Goal: Information Seeking & Learning: Compare options

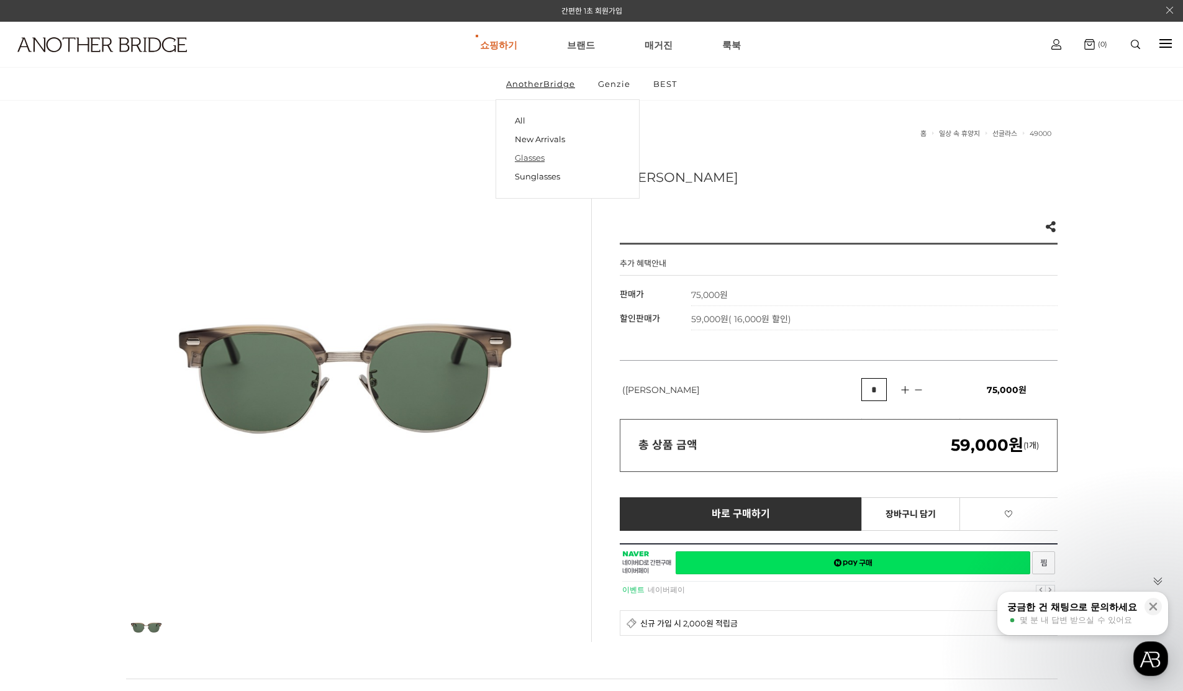
click at [541, 155] on link "Glasses" at bounding box center [568, 157] width 106 height 19
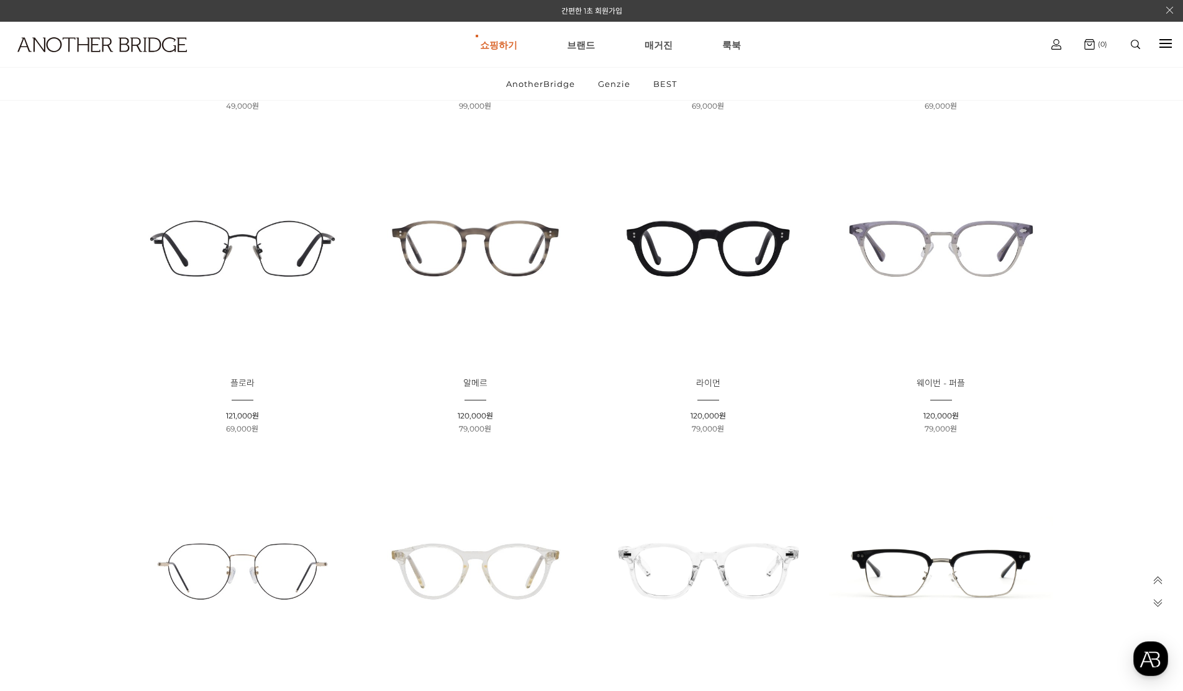
scroll to position [745, 0]
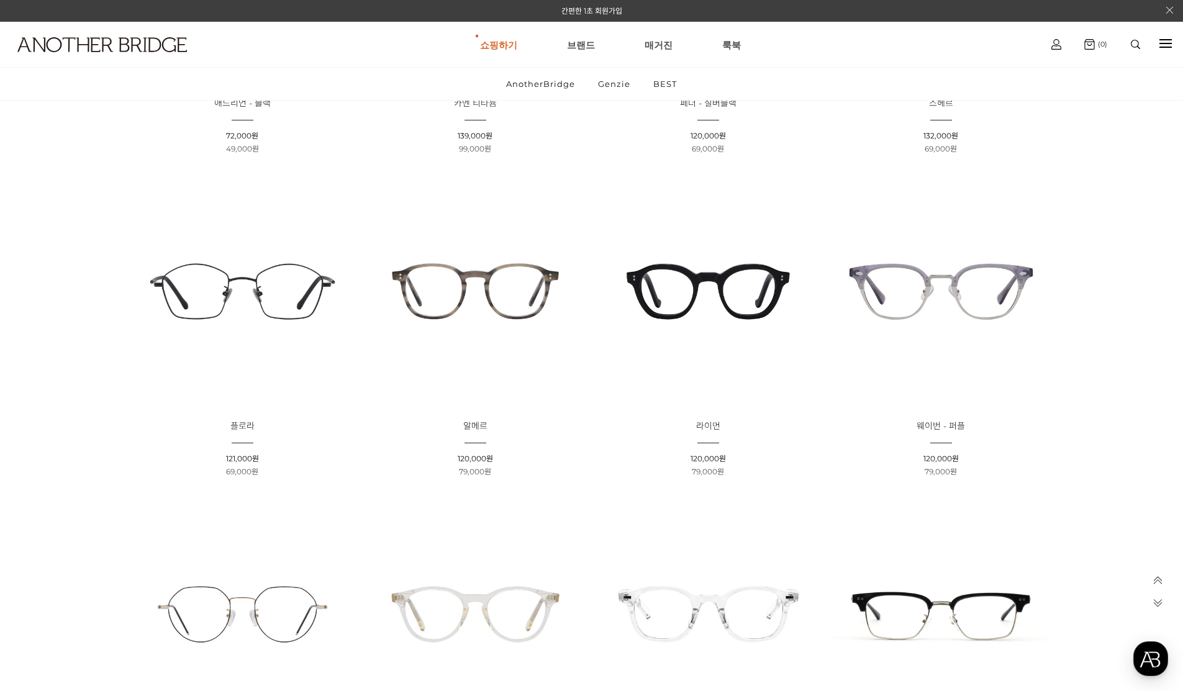
click at [929, 296] on img at bounding box center [941, 291] width 224 height 224
click at [468, 286] on img at bounding box center [475, 291] width 224 height 224
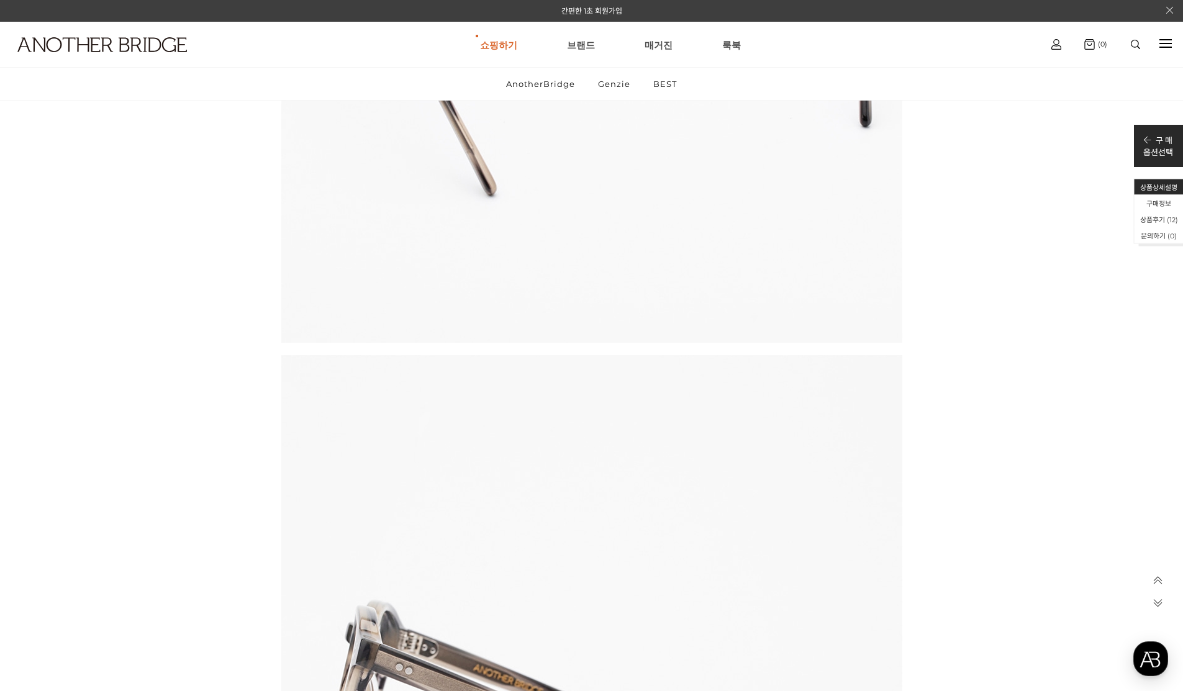
scroll to position [9499, 0]
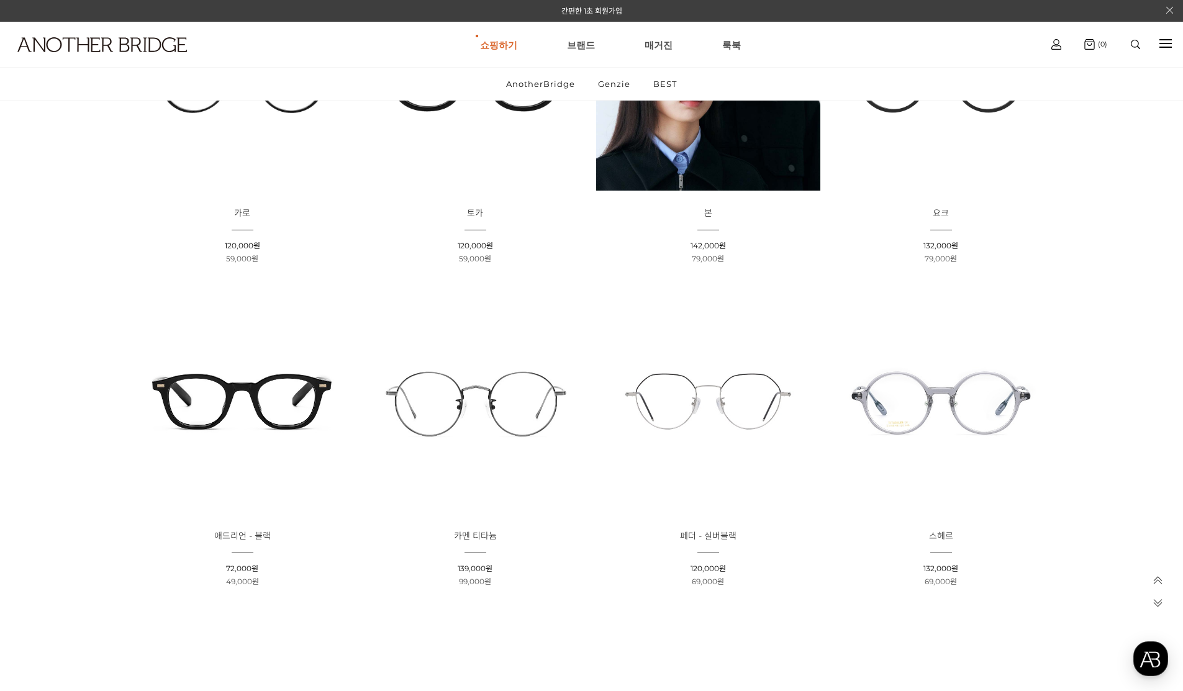
scroll to position [373, 0]
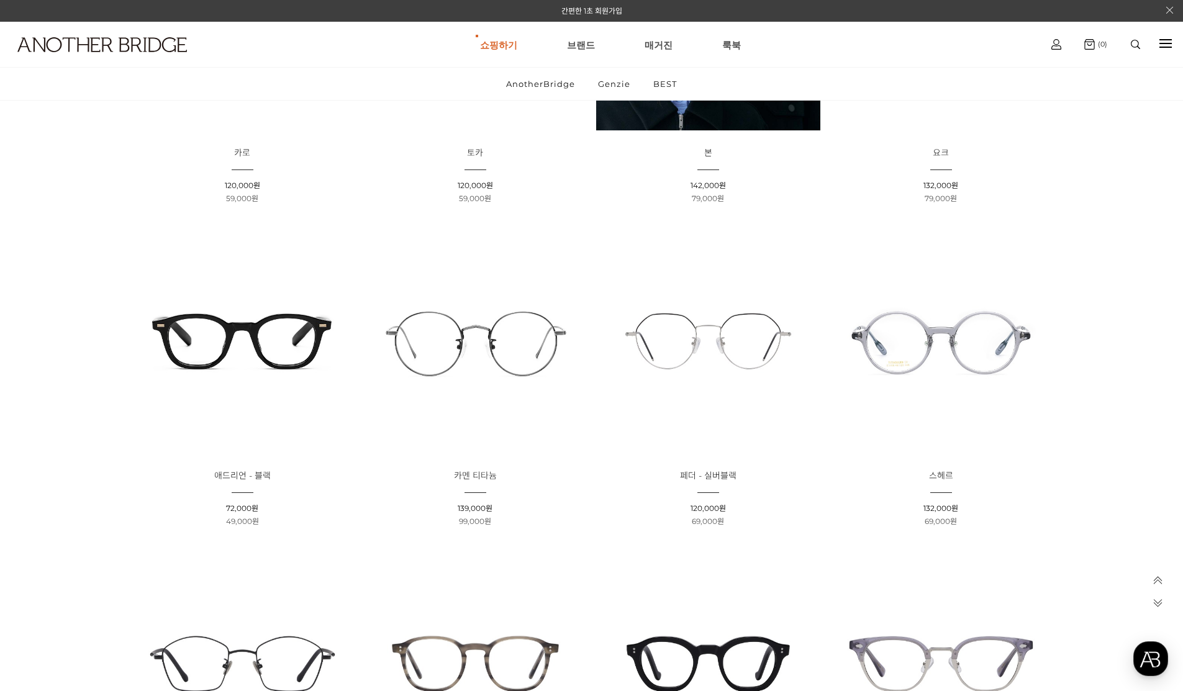
click at [942, 350] on img at bounding box center [941, 341] width 224 height 224
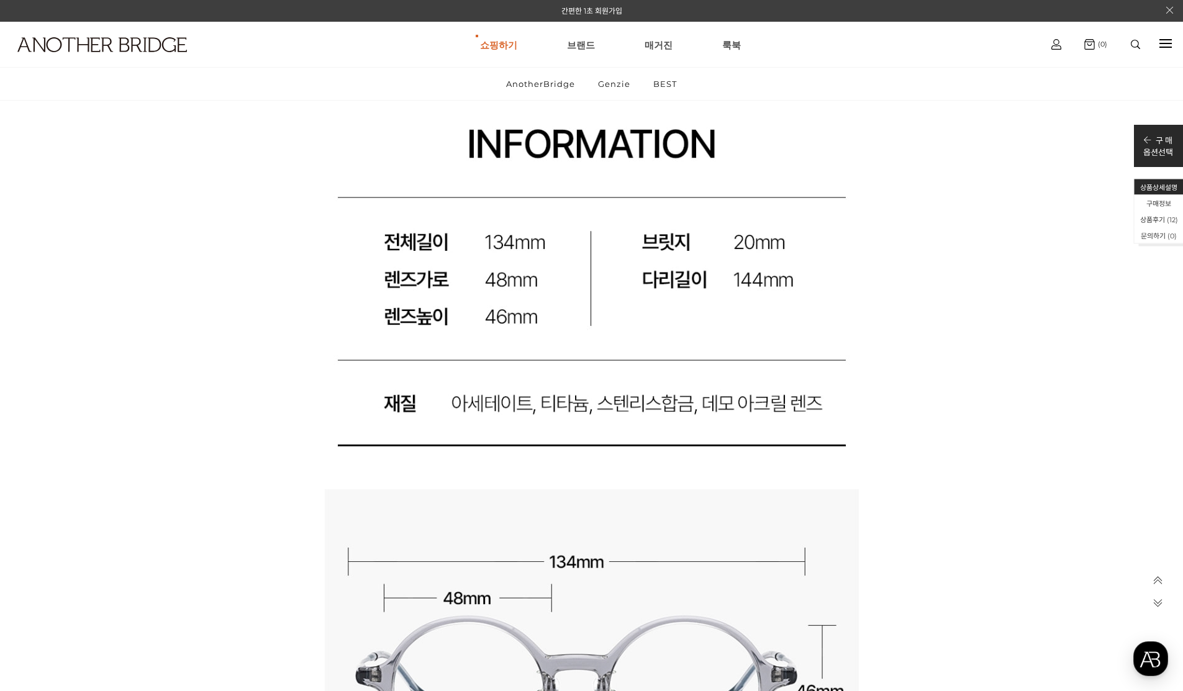
scroll to position [10679, 0]
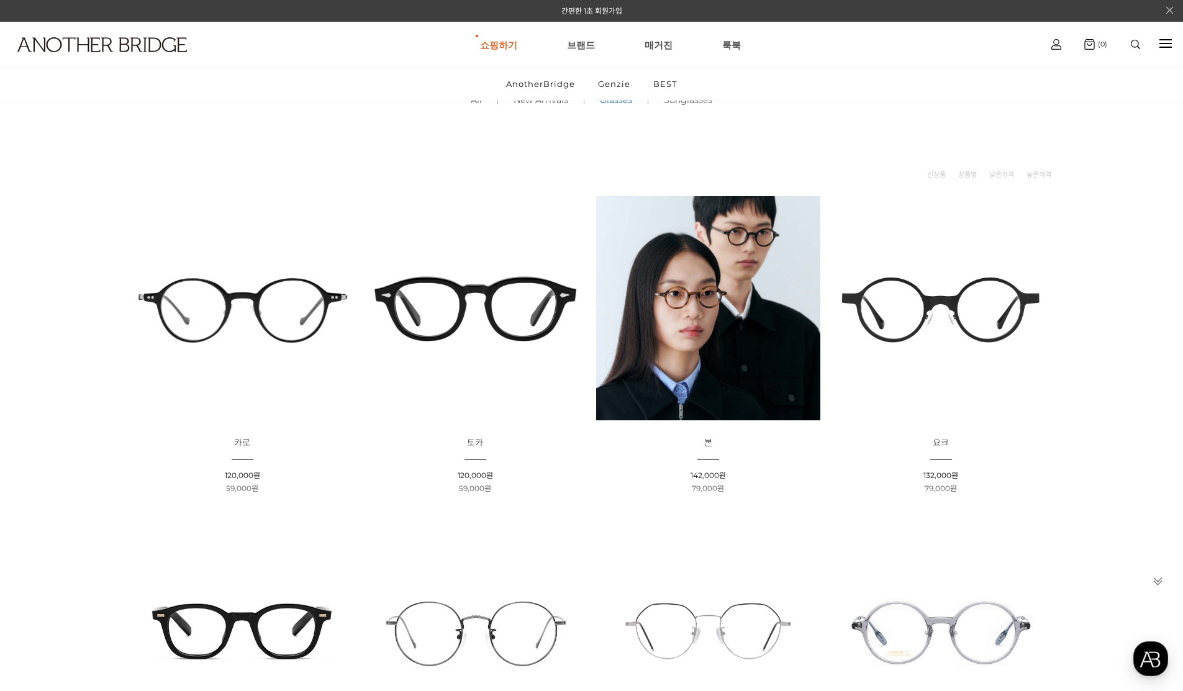
scroll to position [76, 0]
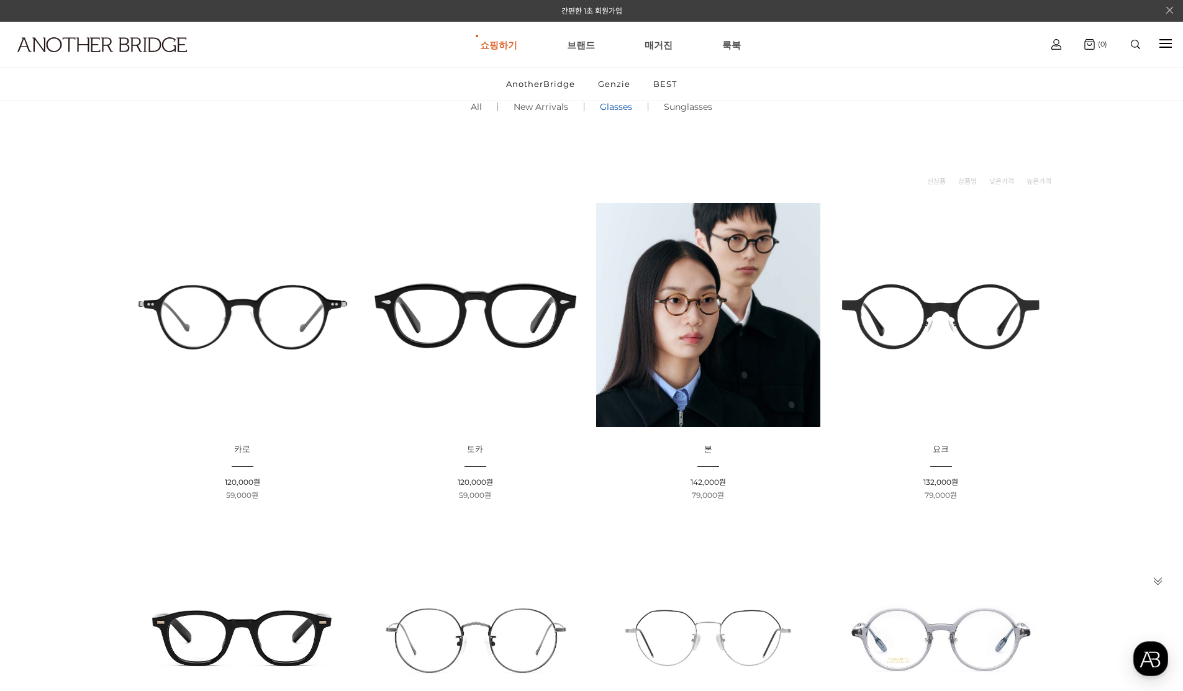
click at [723, 356] on img at bounding box center [708, 315] width 224 height 224
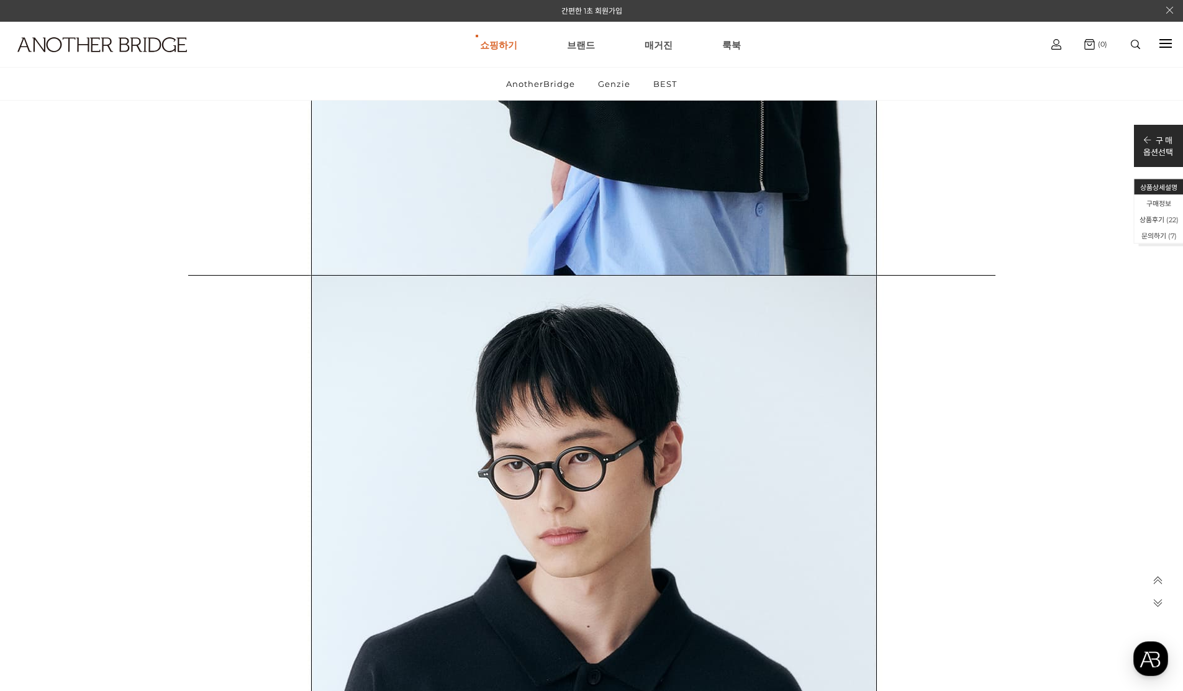
scroll to position [5774, 0]
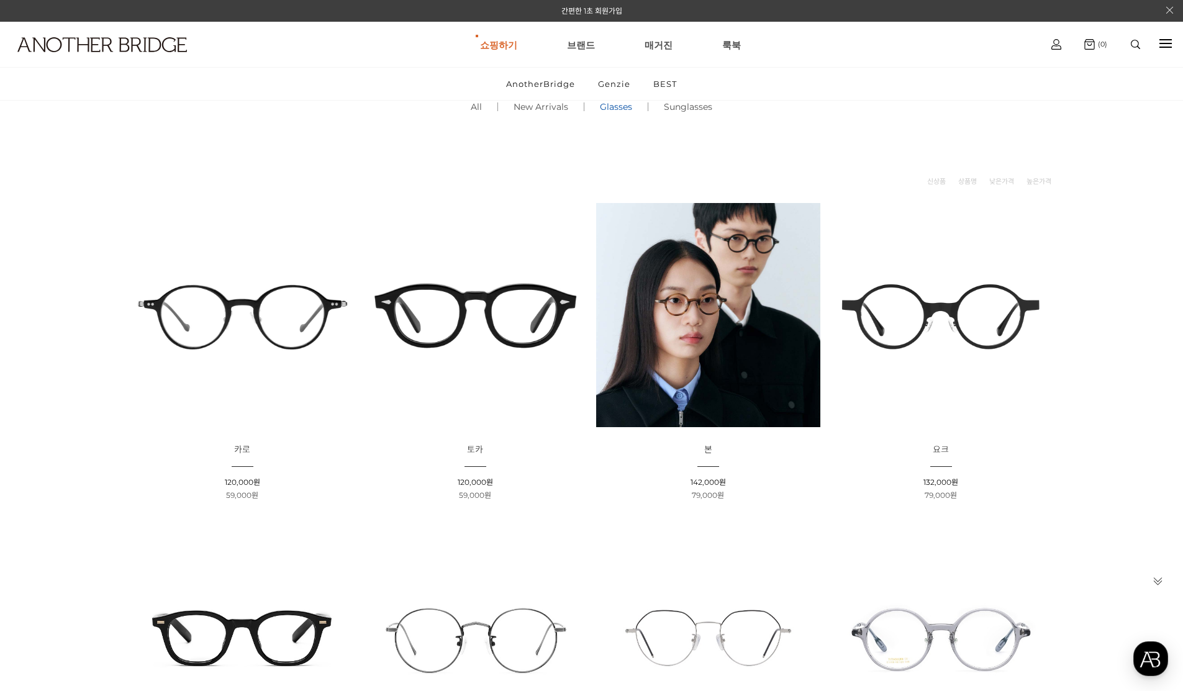
click at [283, 320] on img at bounding box center [242, 315] width 224 height 224
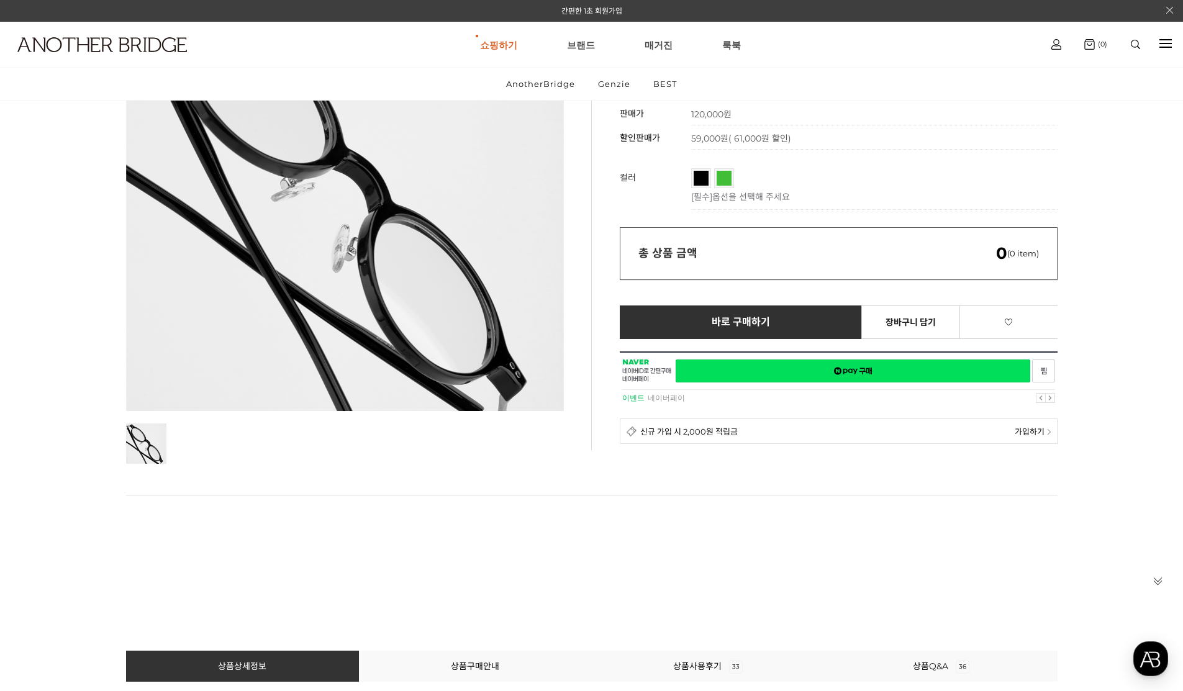
scroll to position [124, 0]
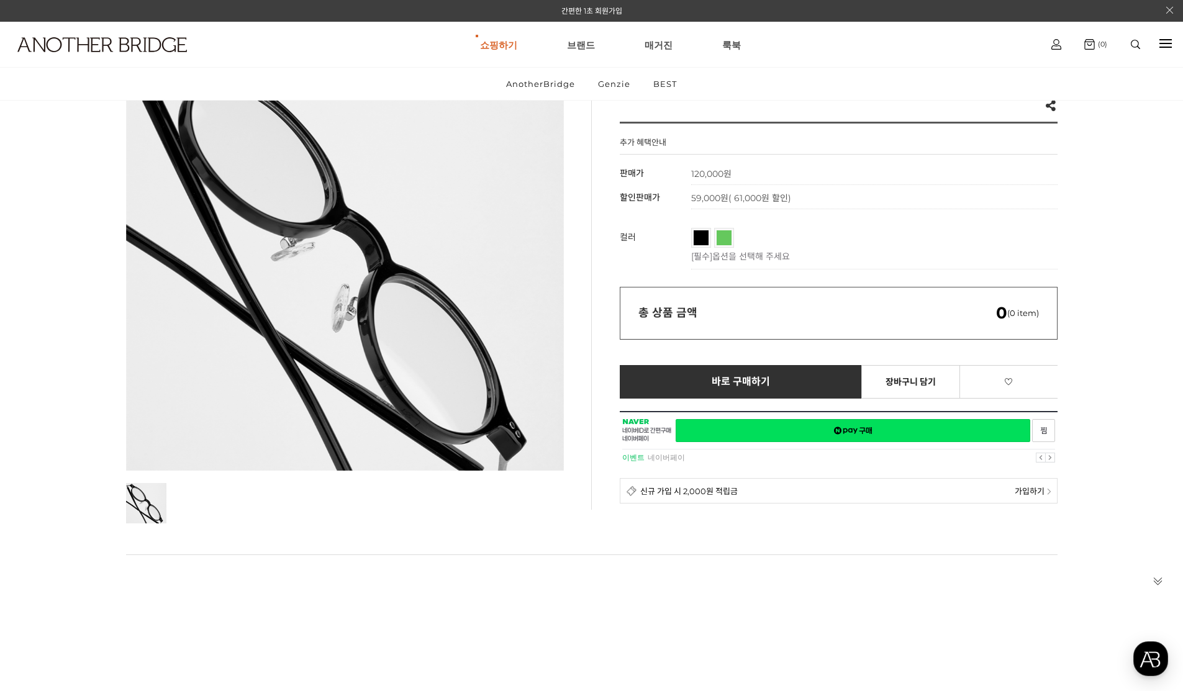
click at [727, 237] on span "투명그린" at bounding box center [742, 233] width 52 height 7
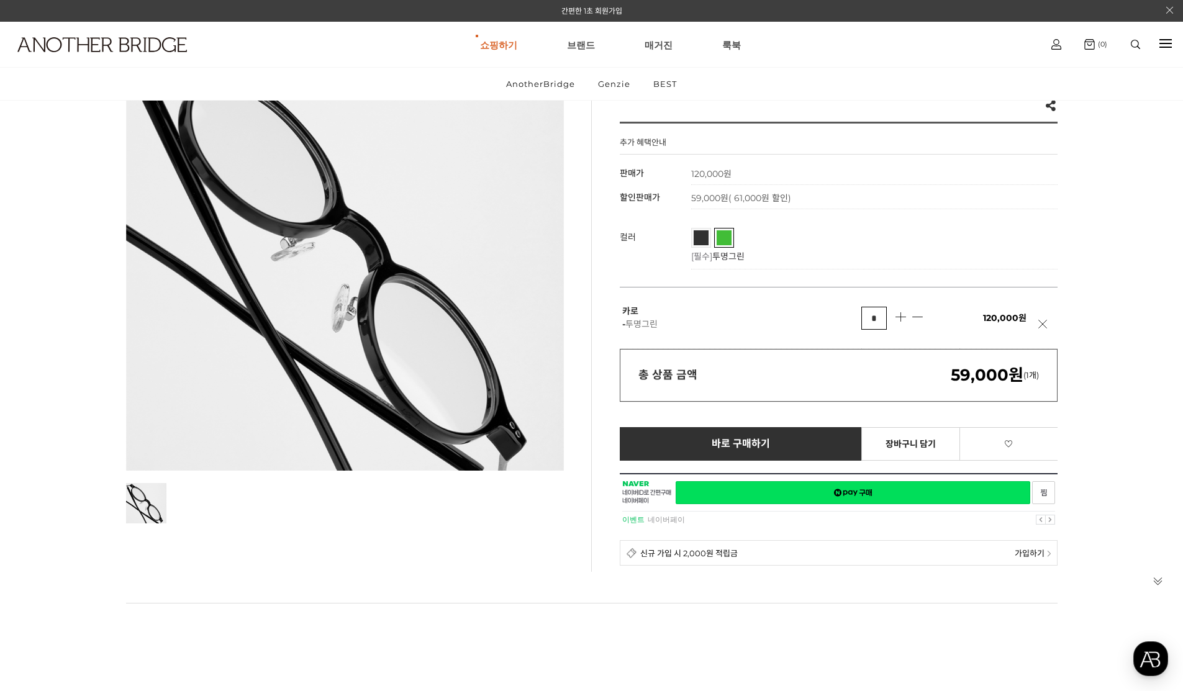
click at [698, 237] on span "블랙" at bounding box center [713, 233] width 38 height 7
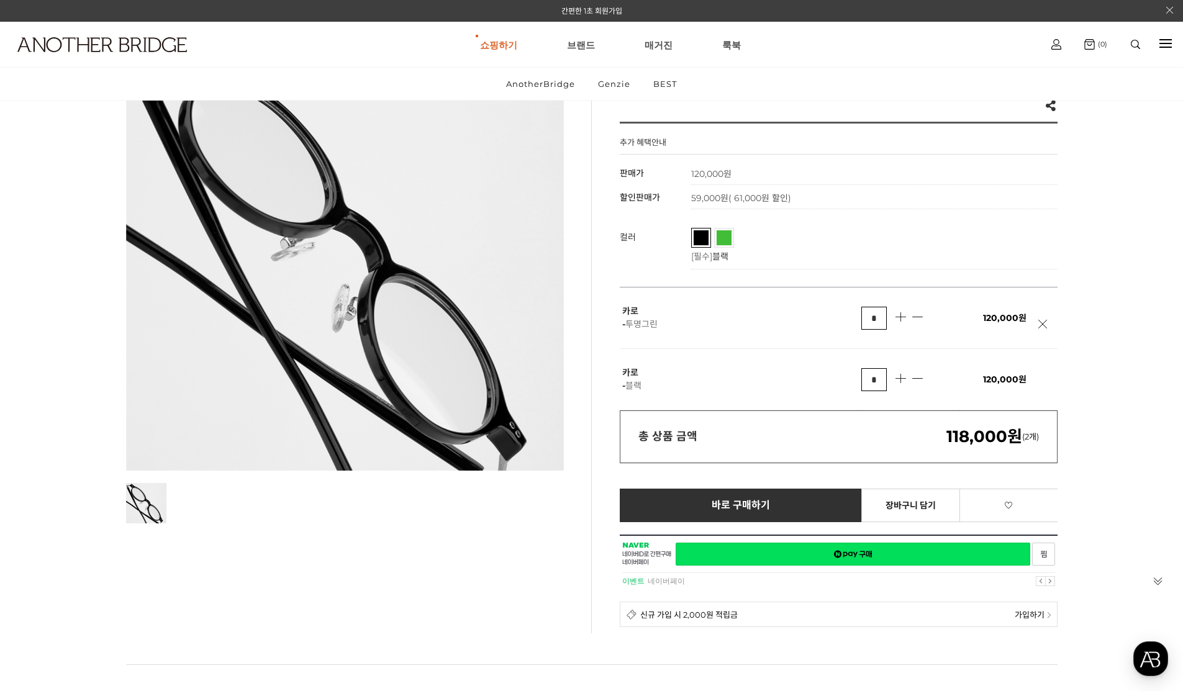
click at [1042, 329] on link at bounding box center [1046, 331] width 16 height 22
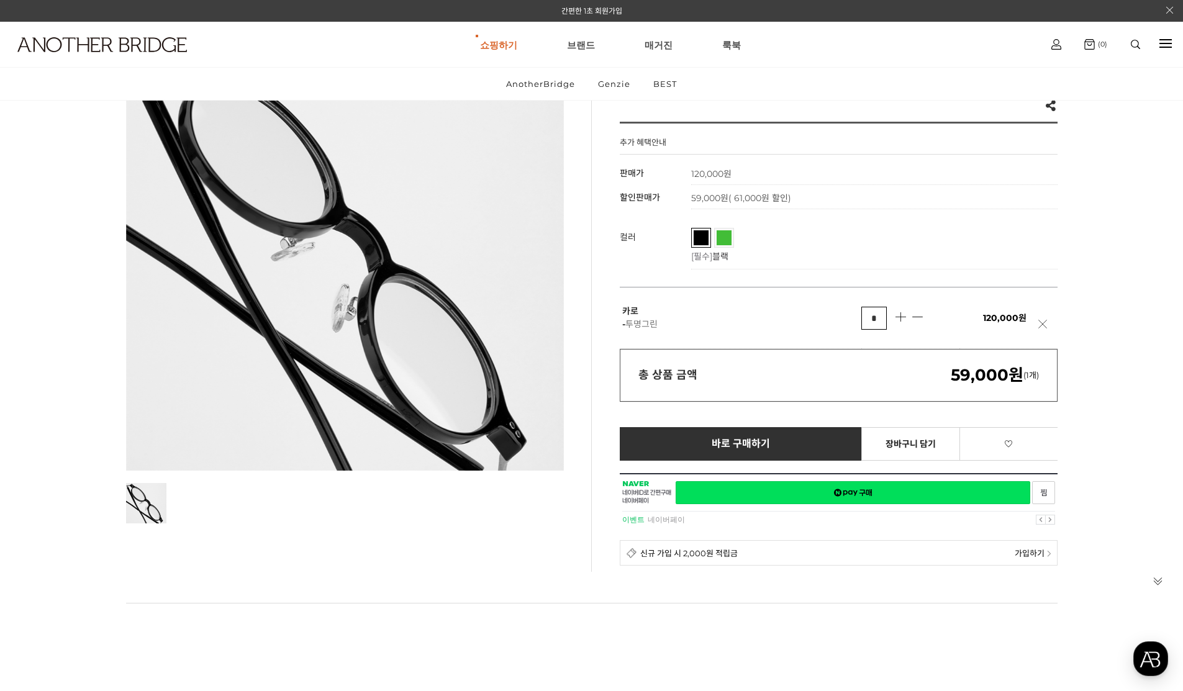
click at [1042, 329] on link at bounding box center [1046, 331] width 16 height 22
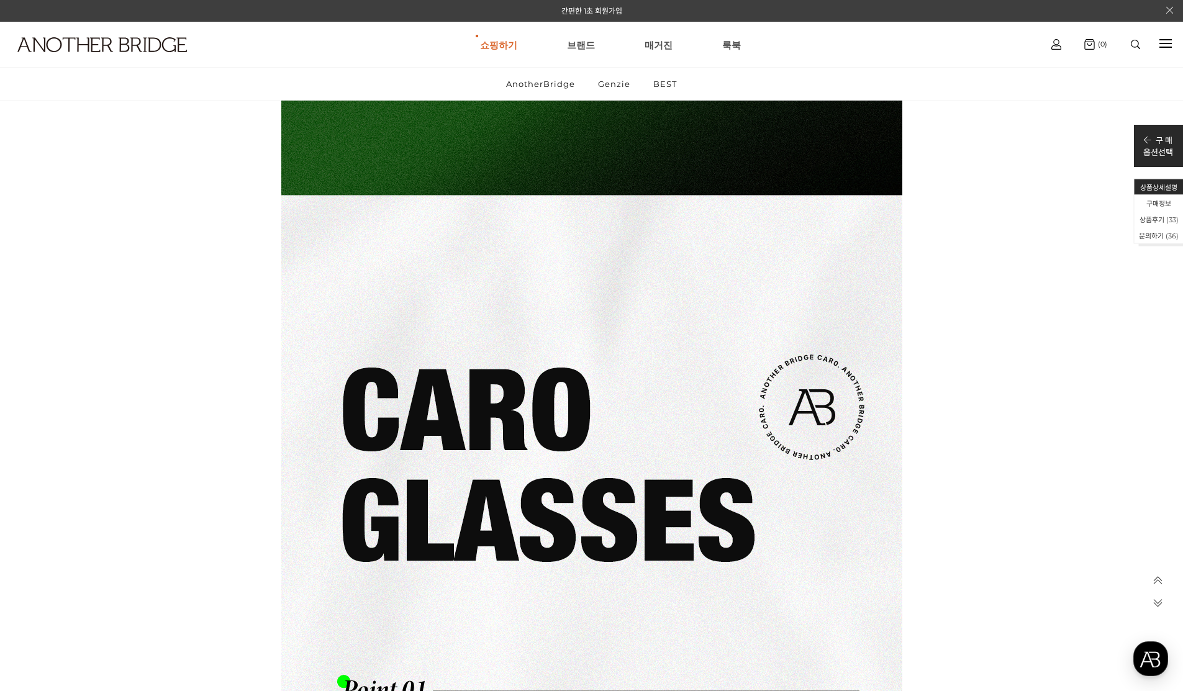
scroll to position [10369, 0]
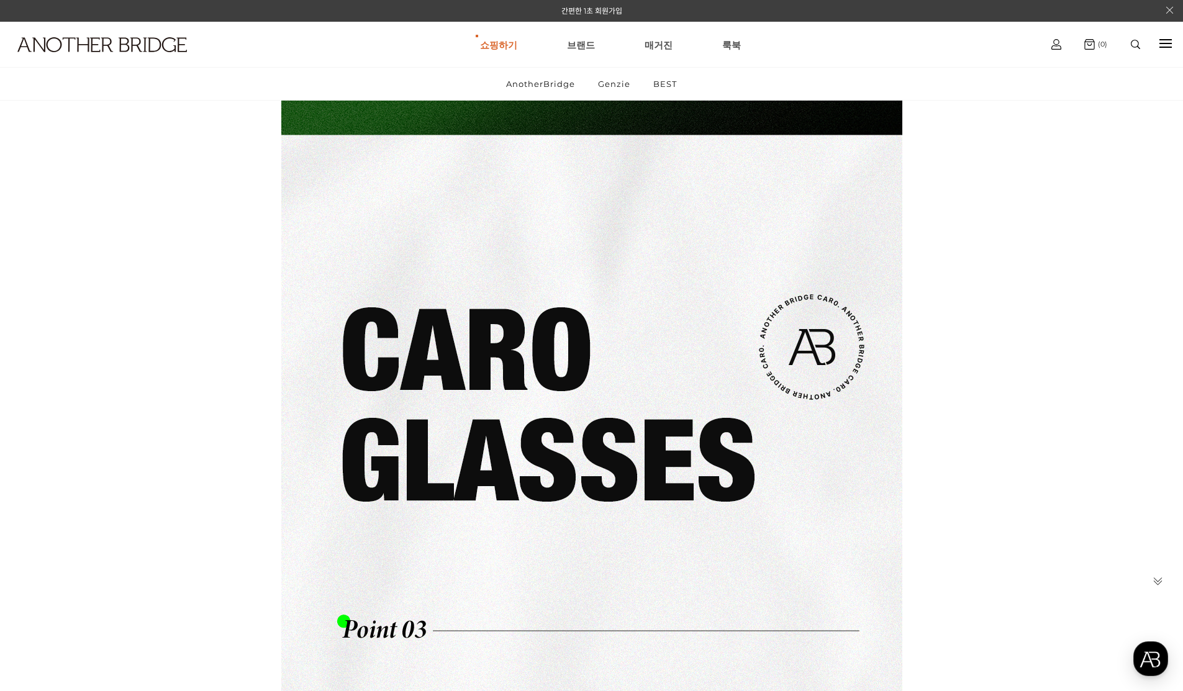
scroll to position [124, 0]
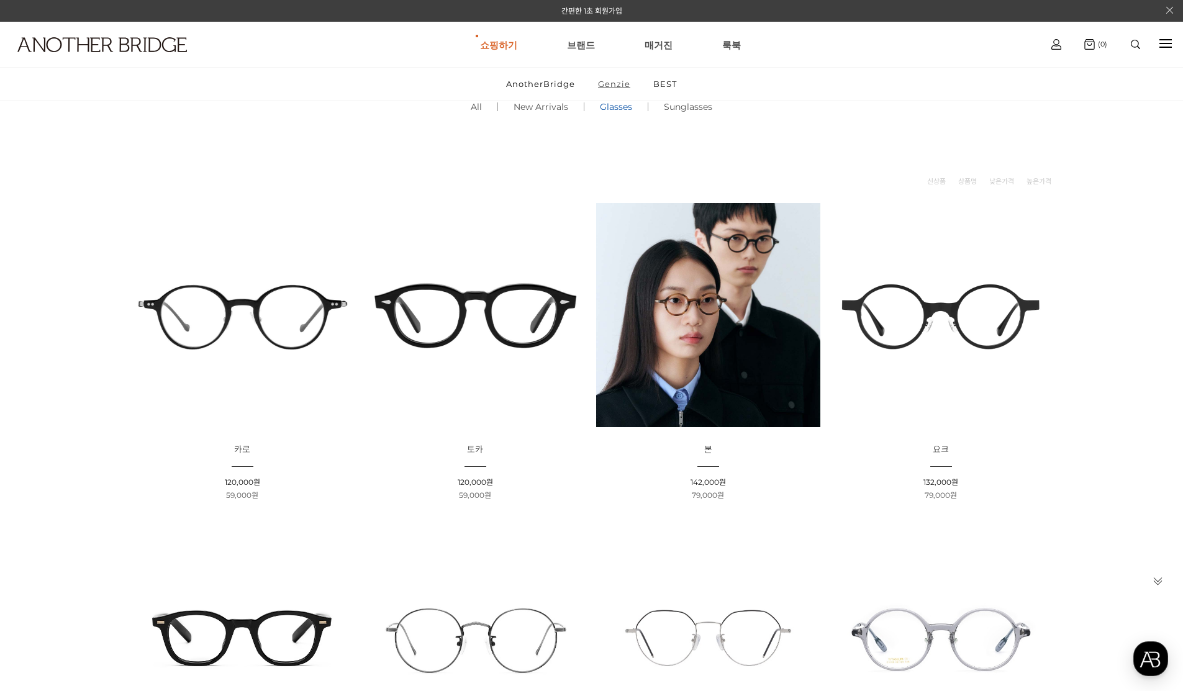
click at [625, 83] on link "Genzie" at bounding box center [613, 84] width 53 height 32
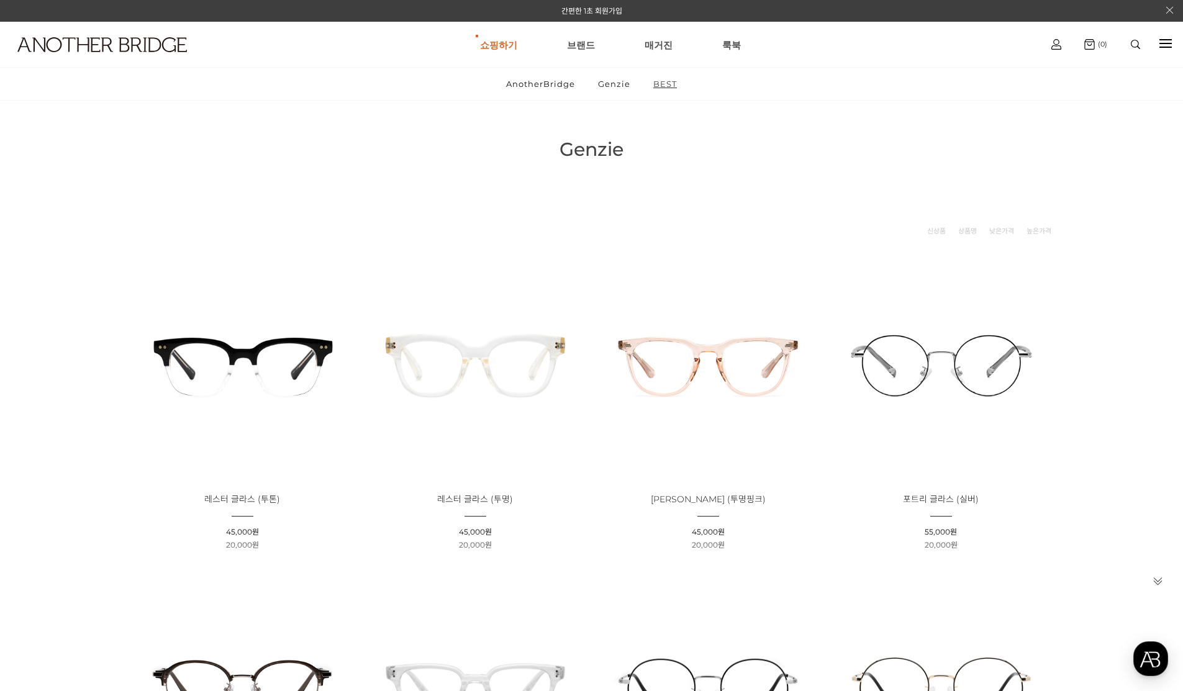
click at [666, 88] on link "BEST" at bounding box center [665, 84] width 45 height 32
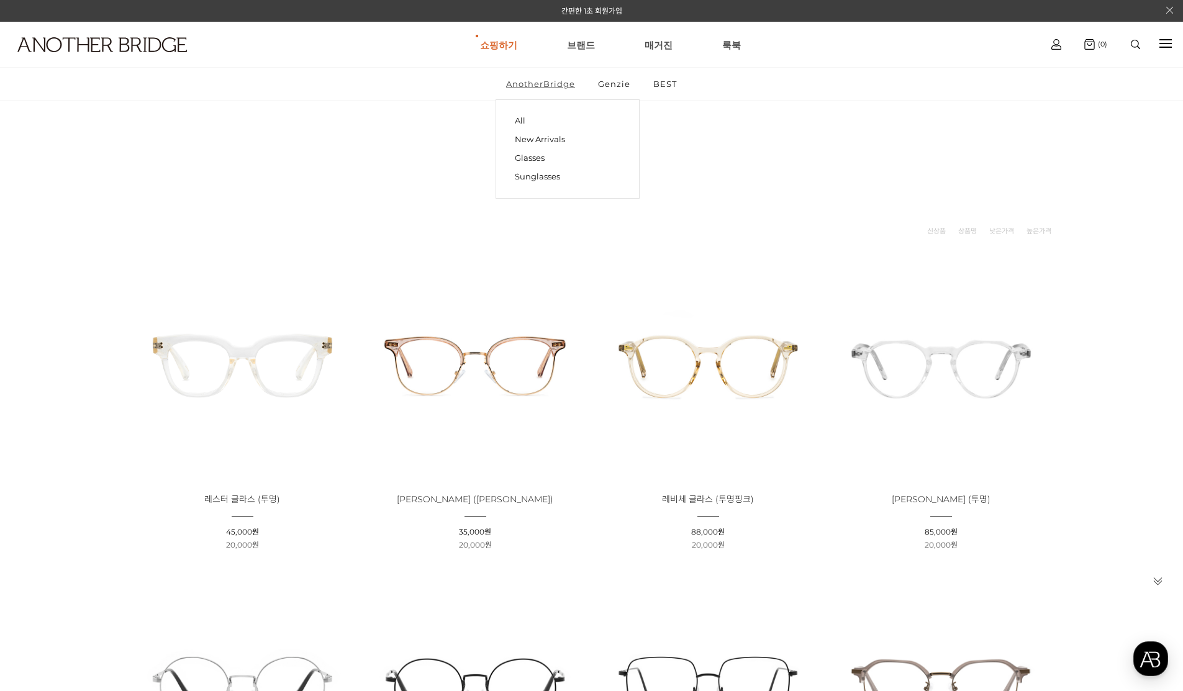
click at [551, 82] on link "AnotherBridge" at bounding box center [540, 84] width 90 height 32
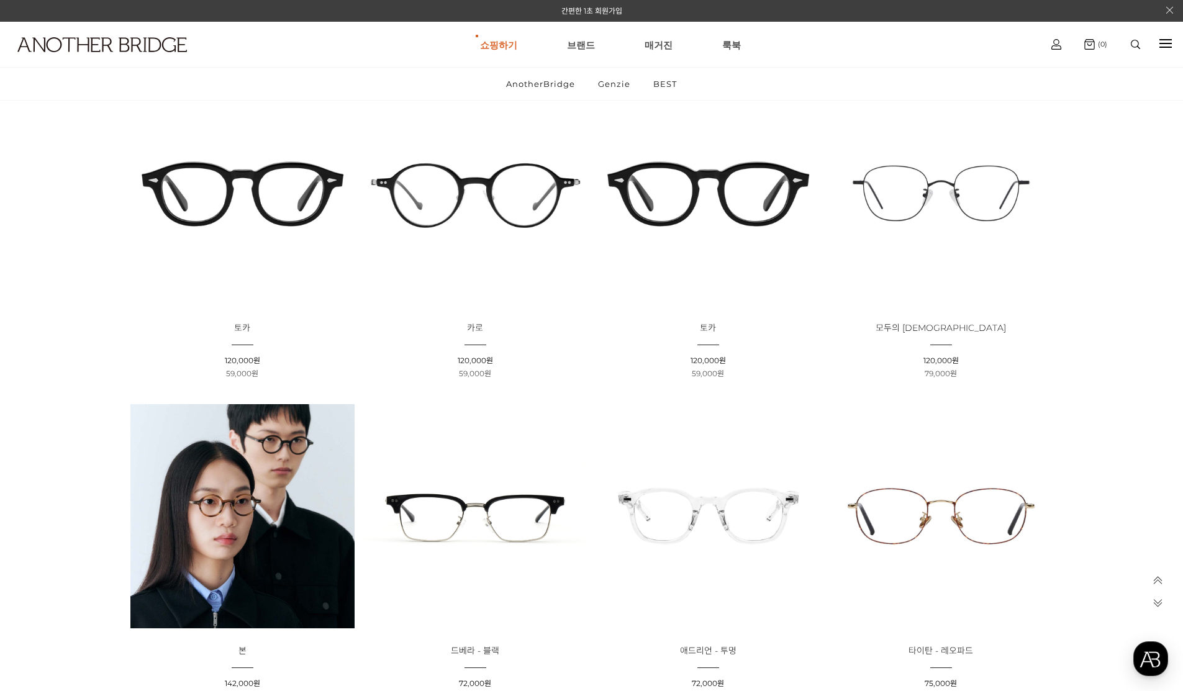
scroll to position [373, 0]
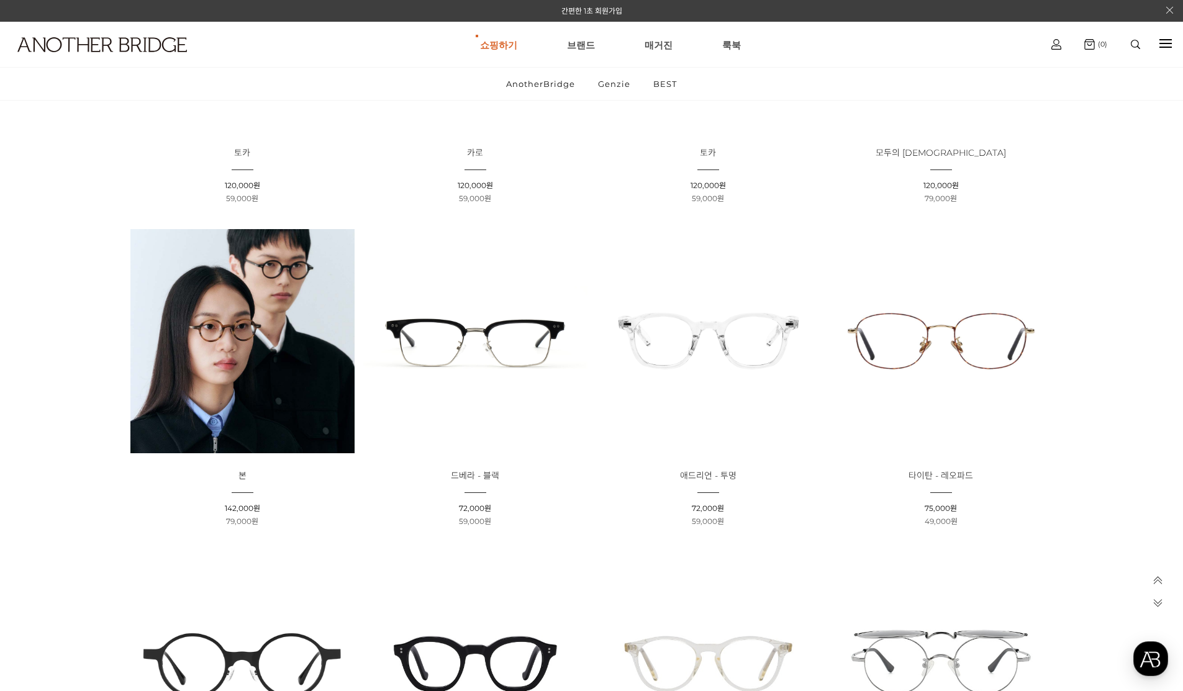
click at [500, 345] on img at bounding box center [475, 341] width 224 height 224
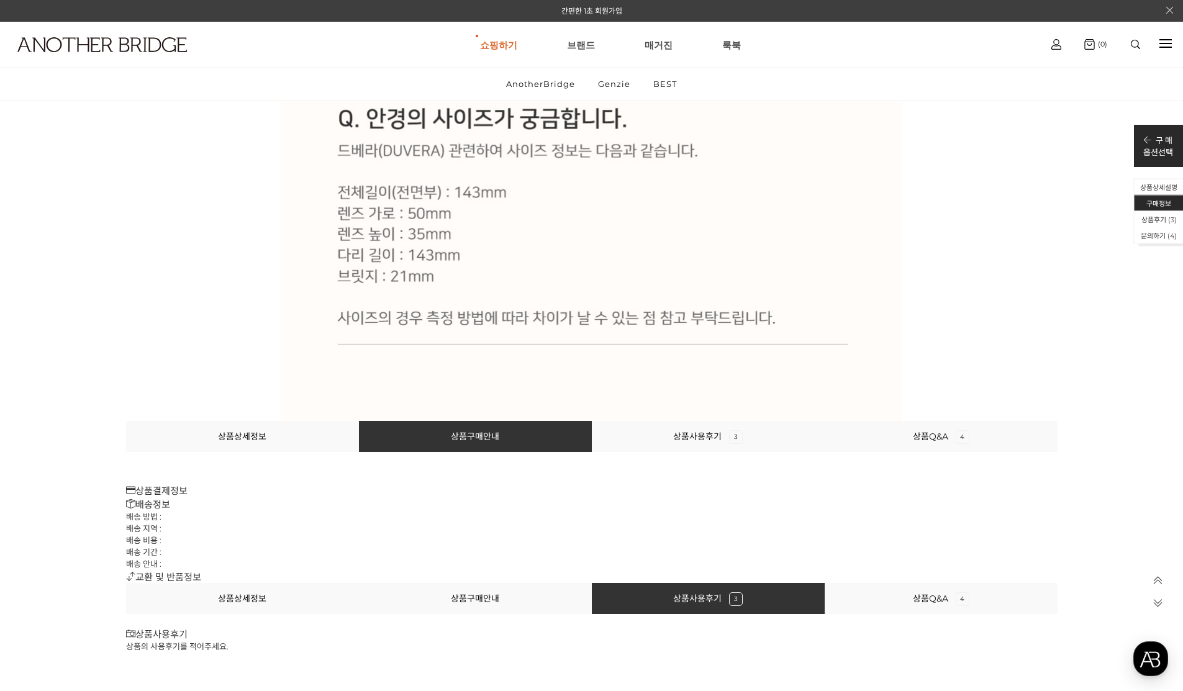
scroll to position [16267, 0]
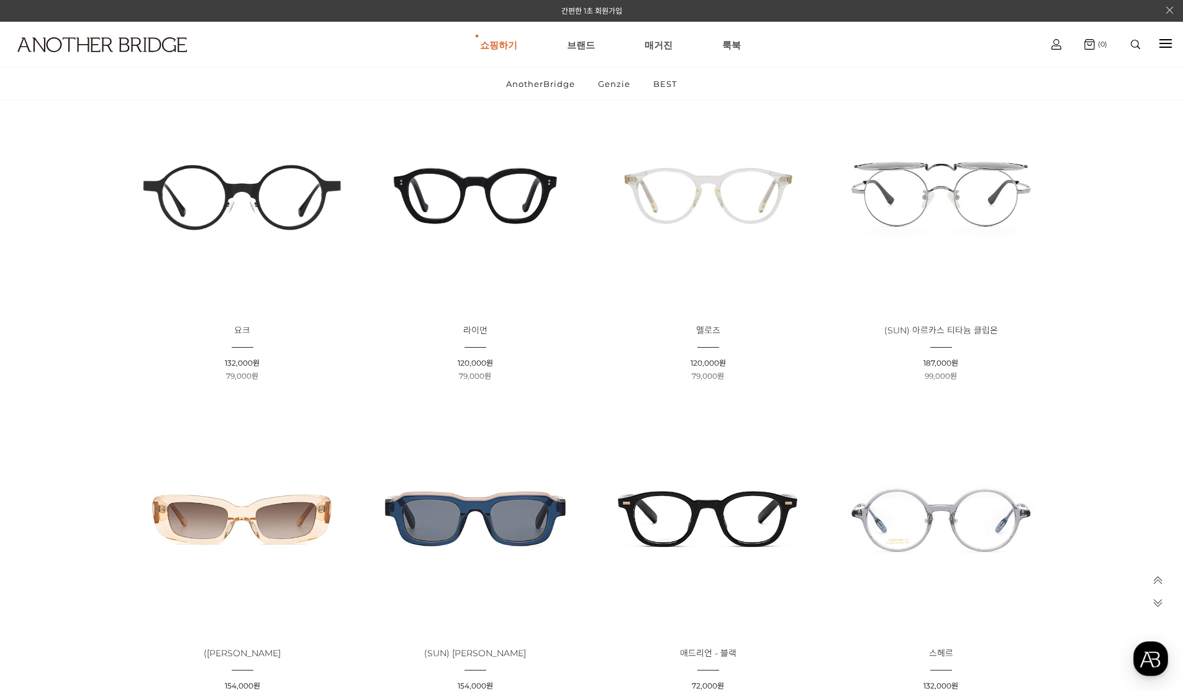
scroll to position [821, 0]
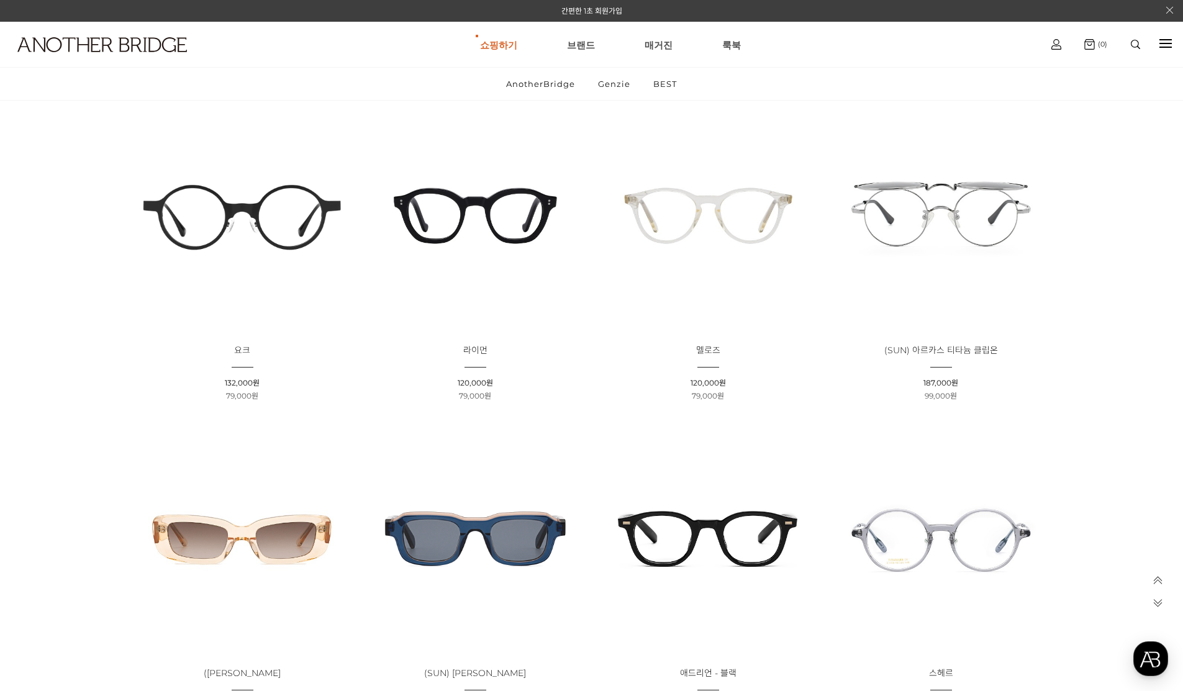
click at [518, 214] on img at bounding box center [475, 216] width 224 height 224
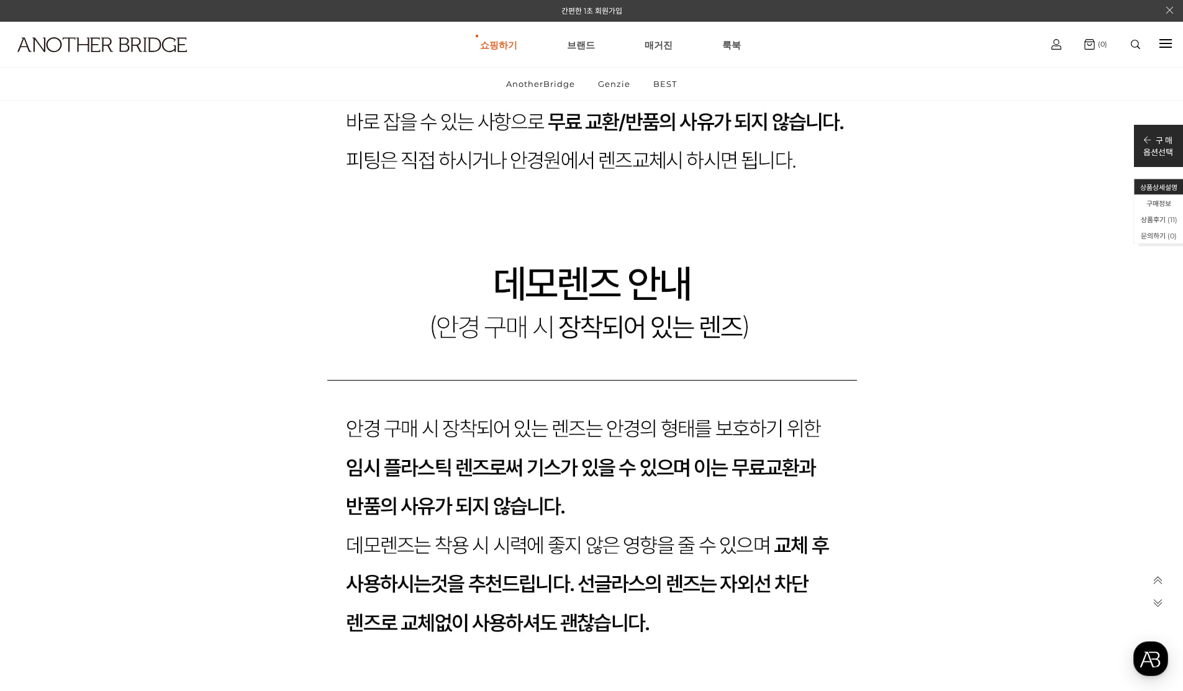
scroll to position [6581, 0]
